Goal: Complete application form: Complete application form

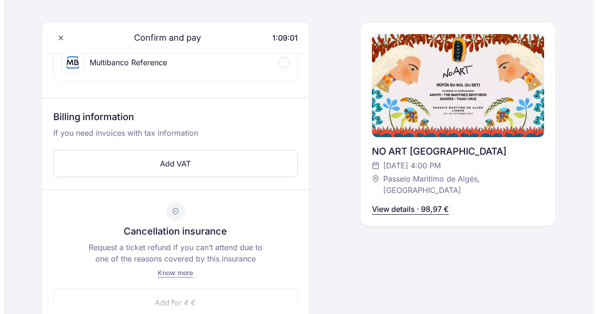
scroll to position [194, 0]
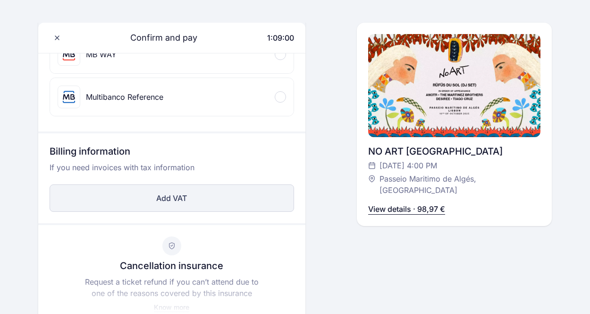
click at [162, 194] on button "Add VAT" at bounding box center [172, 197] width 245 height 27
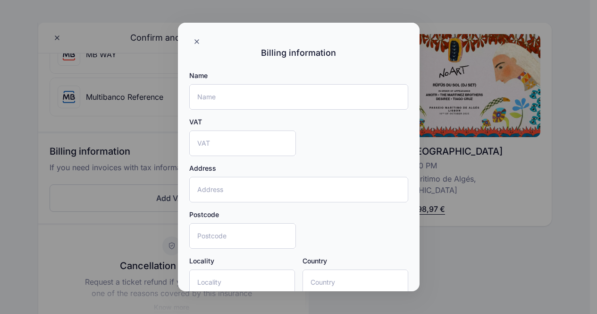
scroll to position [0, 0]
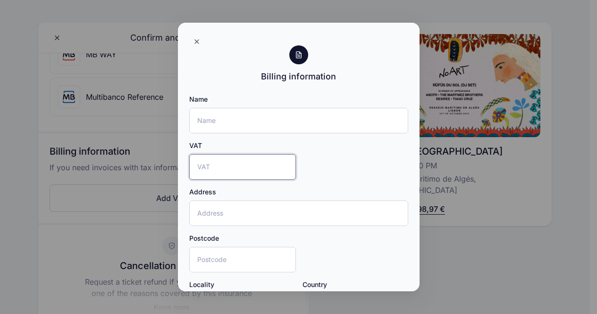
click at [226, 163] on input "VAT" at bounding box center [242, 166] width 107 height 25
type input "326479112"
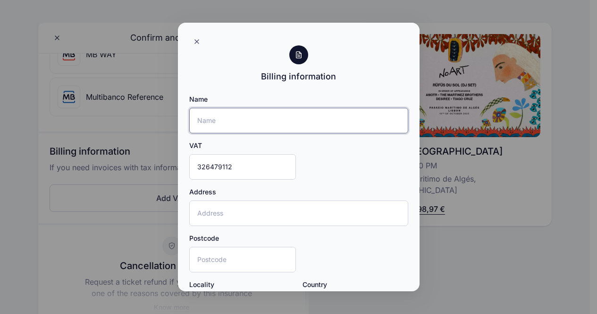
click at [225, 119] on input "Name" at bounding box center [298, 120] width 219 height 25
click at [261, 119] on input "[PERSON_NAME]" at bounding box center [298, 120] width 219 height 25
click at [230, 120] on input "[PERSON_NAME]" at bounding box center [298, 120] width 219 height 25
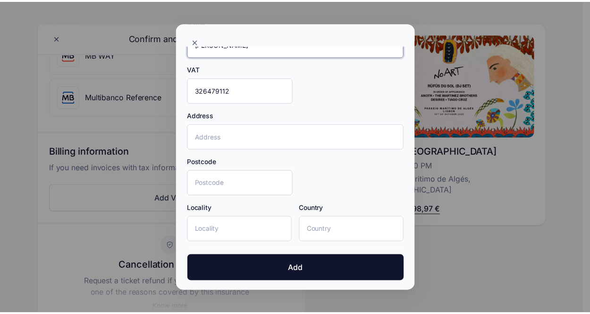
scroll to position [78, 0]
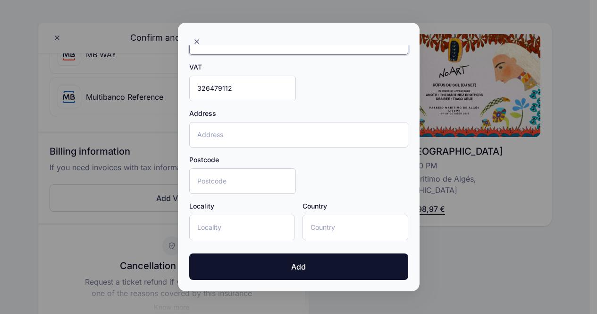
type input "[PERSON_NAME]"
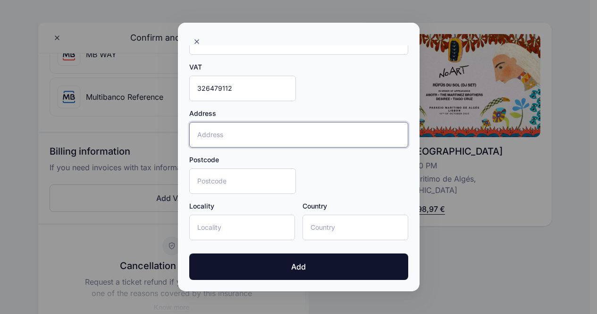
click at [255, 139] on input "Address" at bounding box center [298, 134] width 219 height 25
type input "[GEOGRAPHIC_DATA][PERSON_NAME] 131, 1150-306"
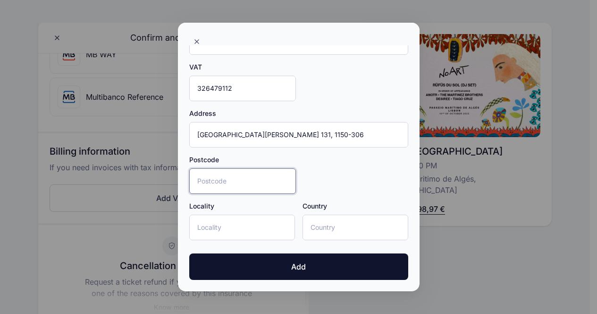
type input "1150"
type input "[GEOGRAPHIC_DATA]"
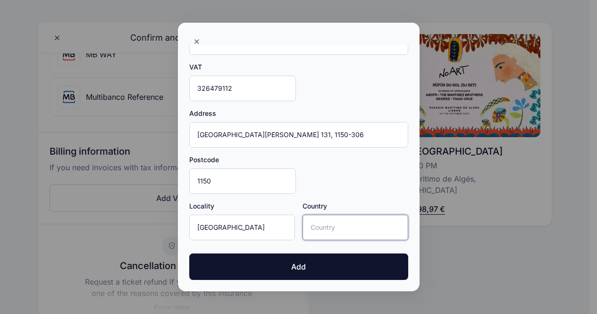
type input "[GEOGRAPHIC_DATA]"
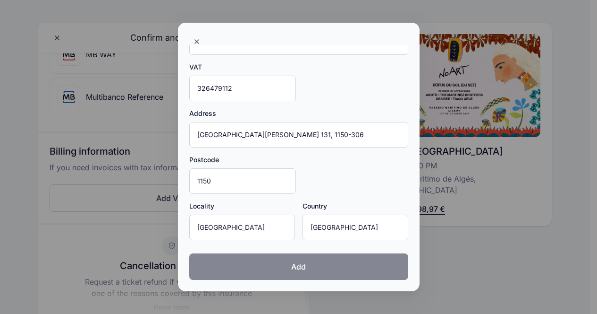
click at [315, 265] on button "Add" at bounding box center [298, 266] width 219 height 26
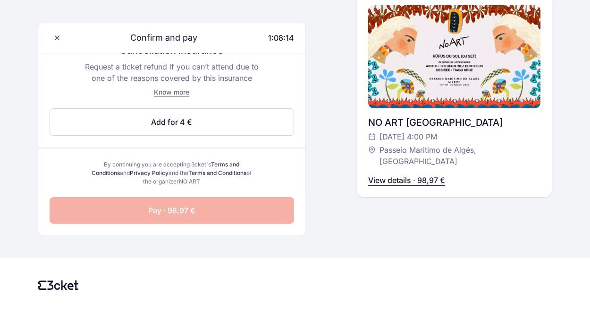
scroll to position [509, 0]
